Goal: Transaction & Acquisition: Purchase product/service

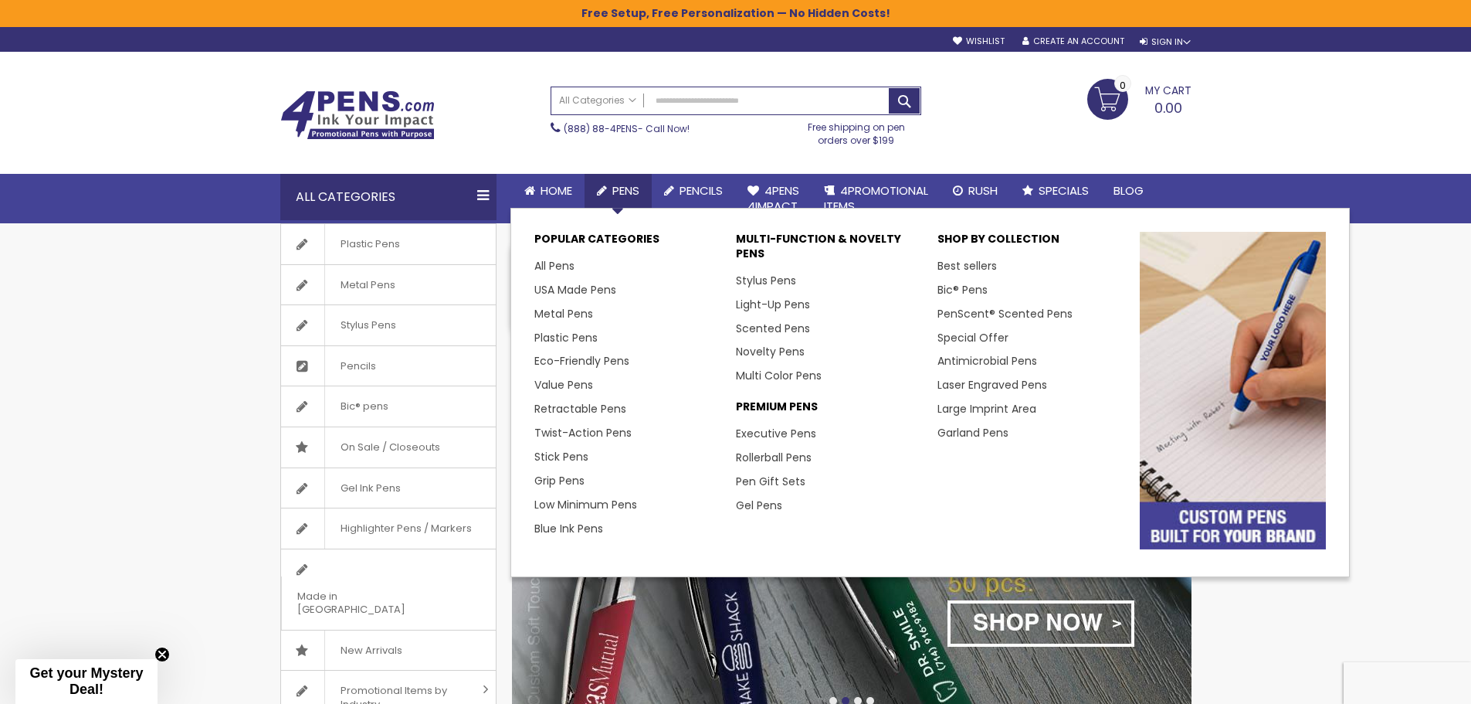
click at [629, 191] on span "Pens" at bounding box center [625, 190] width 27 height 16
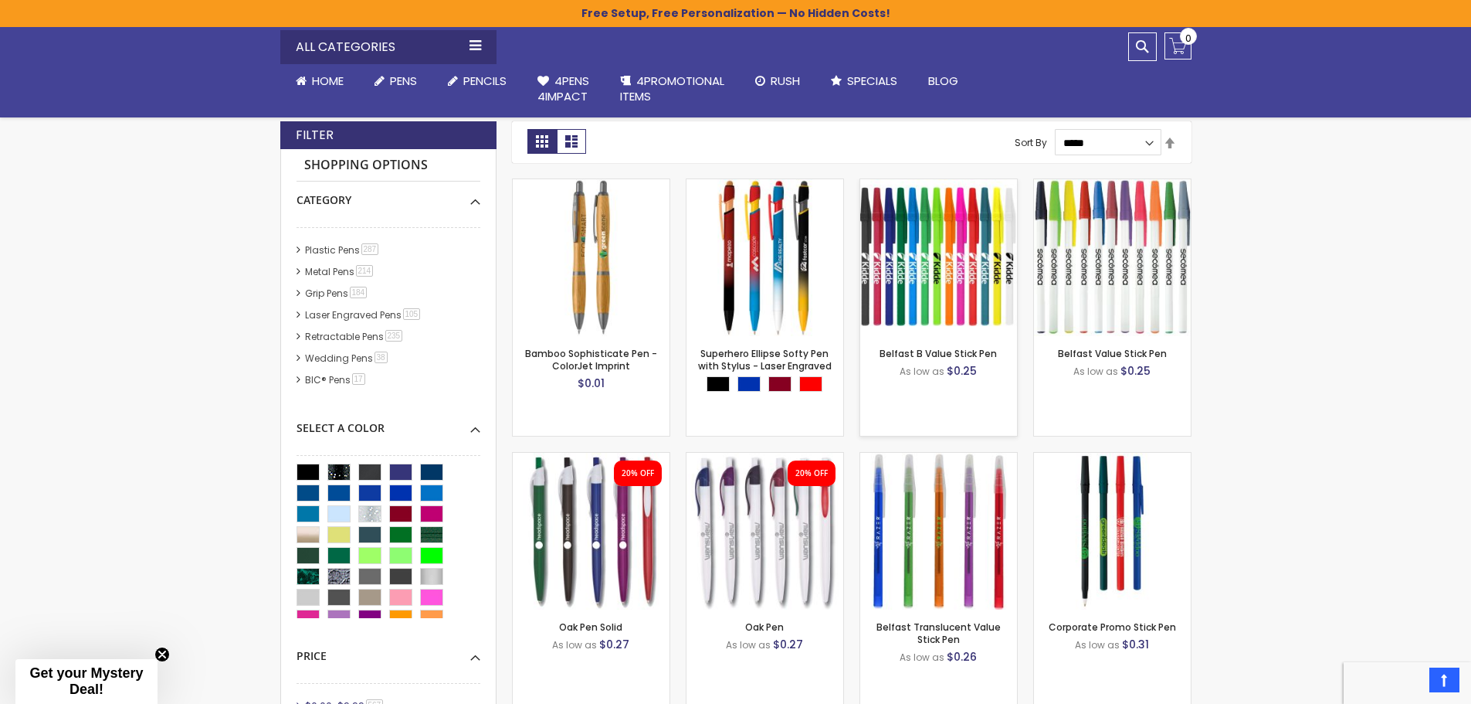
scroll to position [27, 0]
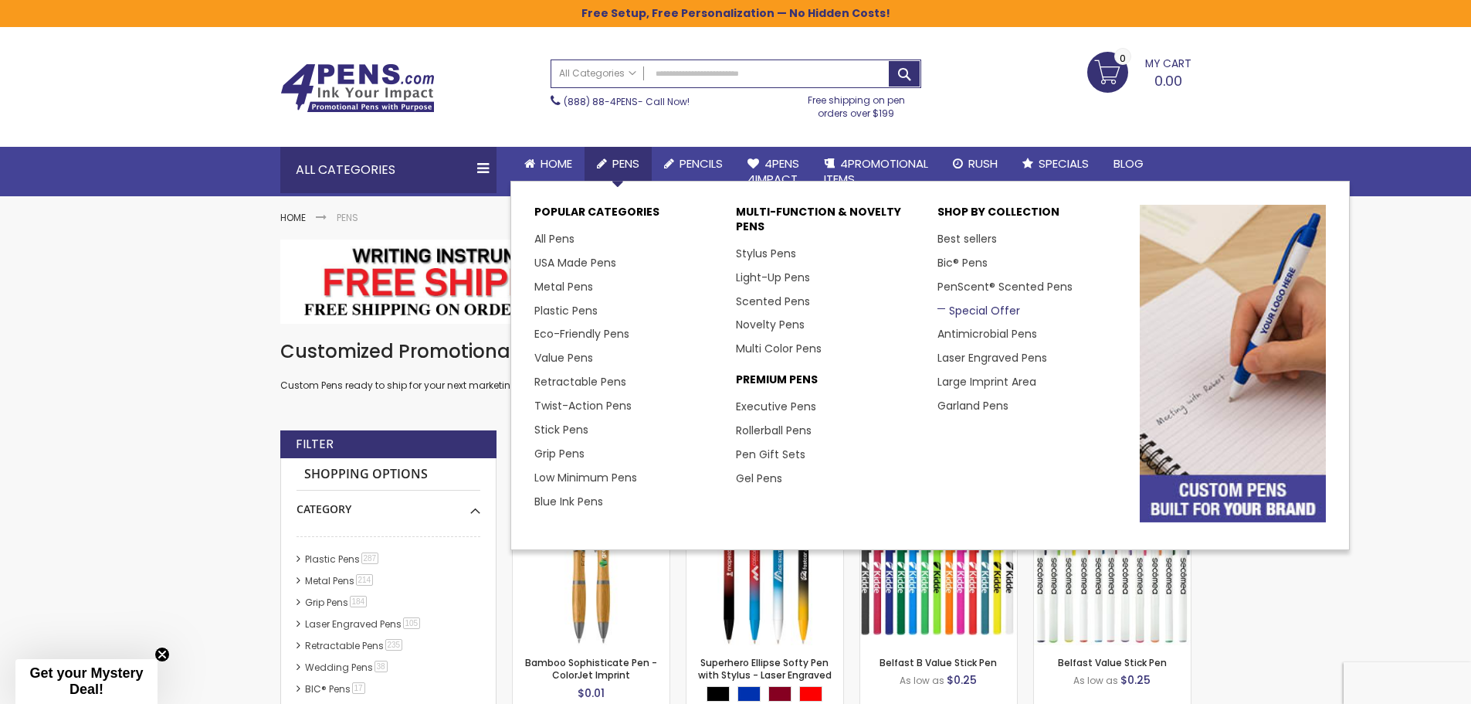
click at [967, 311] on link "Special Offer" at bounding box center [979, 310] width 83 height 15
